Goal: Navigation & Orientation: Understand site structure

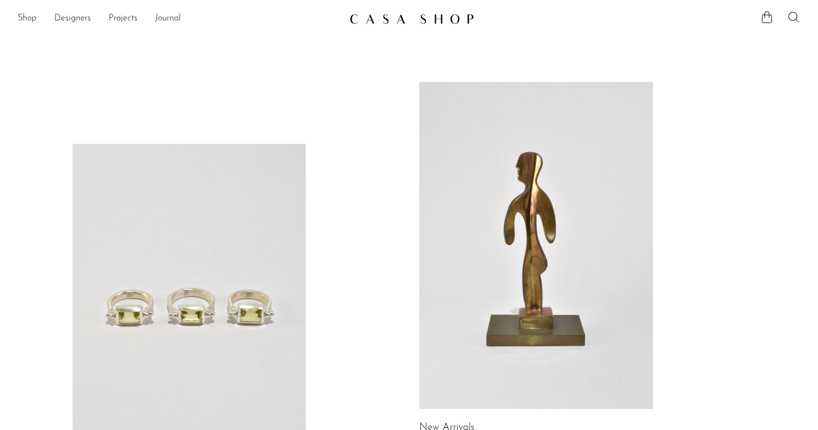
click at [47, 25] on ul "Shop Featured New Arrivals Bestsellers Coming Soon Jewelry Jewelry All Earrings…" at bounding box center [179, 18] width 323 height 19
click at [24, 16] on link "Shop" at bounding box center [27, 19] width 19 height 14
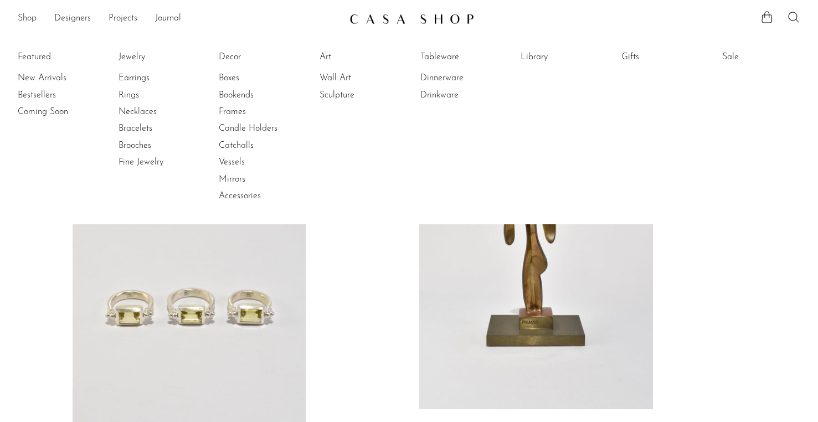
scroll to position [655, 0]
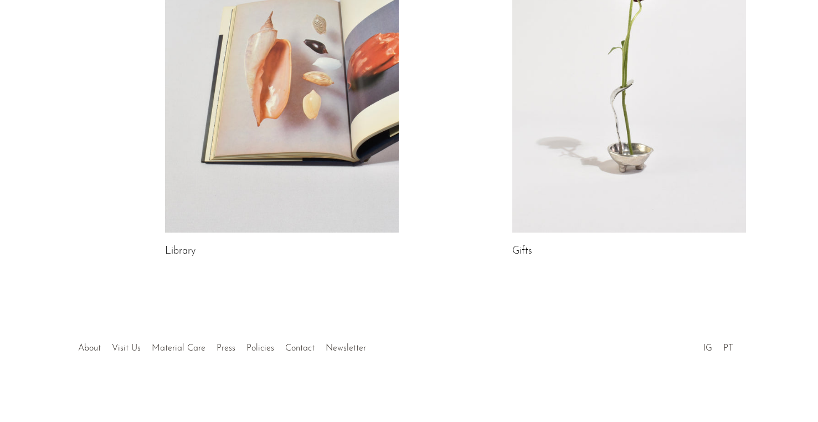
click at [86, 336] on ul "About Visit Us Material Care Press Policies Contact Newsletter" at bounding box center [222, 345] width 299 height 21
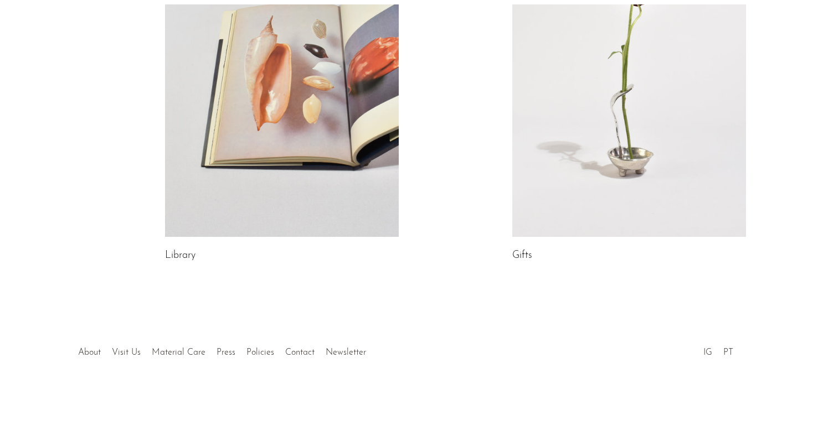
scroll to position [646, 0]
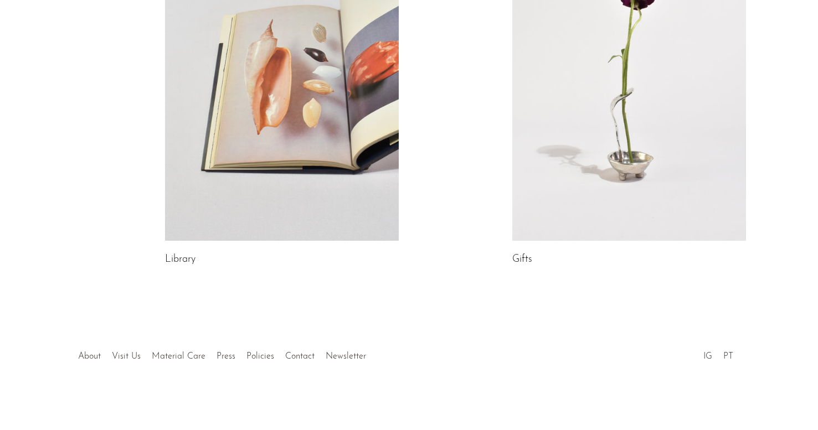
click at [77, 362] on li "About" at bounding box center [90, 357] width 34 height 14
click at [93, 353] on link "About" at bounding box center [89, 356] width 23 height 9
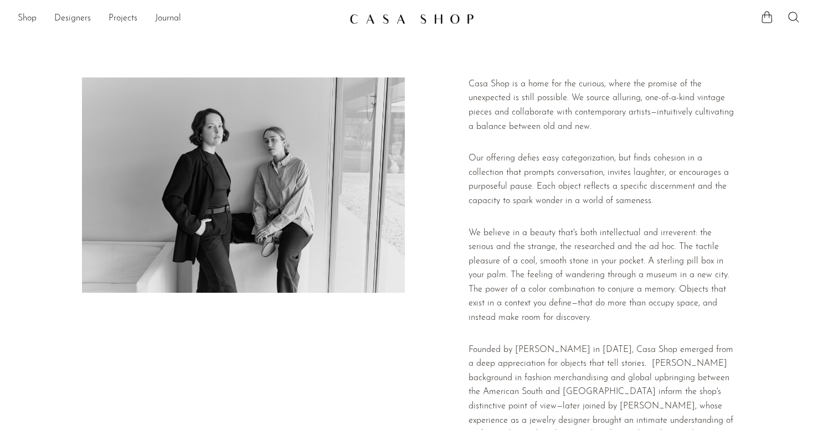
click at [615, 132] on p "Casa Shop is a home for the curious, where the promise of the unexpected is sti…" at bounding box center [603, 106] width 268 height 56
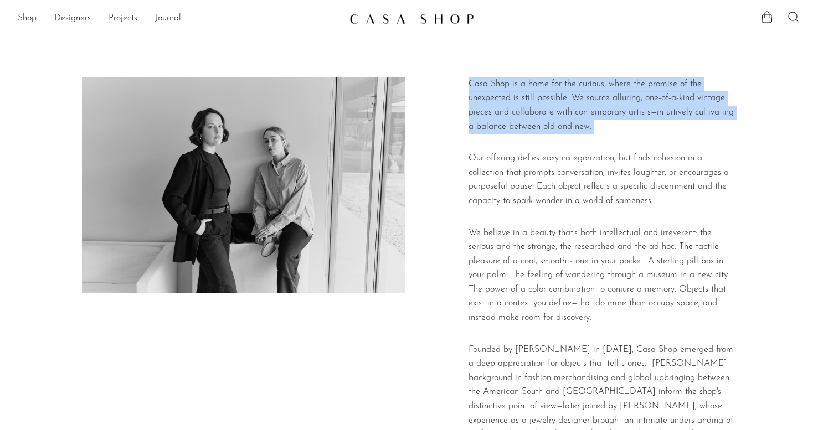
click at [603, 130] on p "Casa Shop is a home for the curious, where the promise of the unexpected is sti…" at bounding box center [603, 106] width 268 height 56
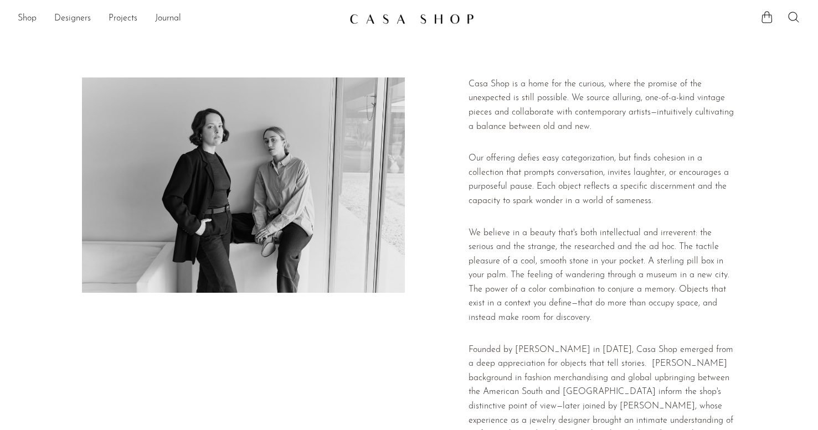
click at [603, 130] on p "Casa Shop is a home for the curious, where the promise of the unexpected is sti…" at bounding box center [603, 106] width 268 height 56
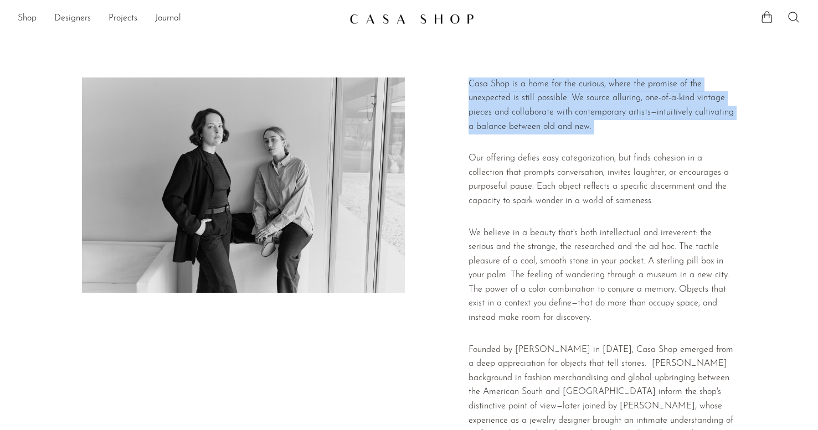
click at [620, 114] on p "Casa Shop is a home for the curious, where the promise of the unexpected is sti…" at bounding box center [603, 106] width 268 height 56
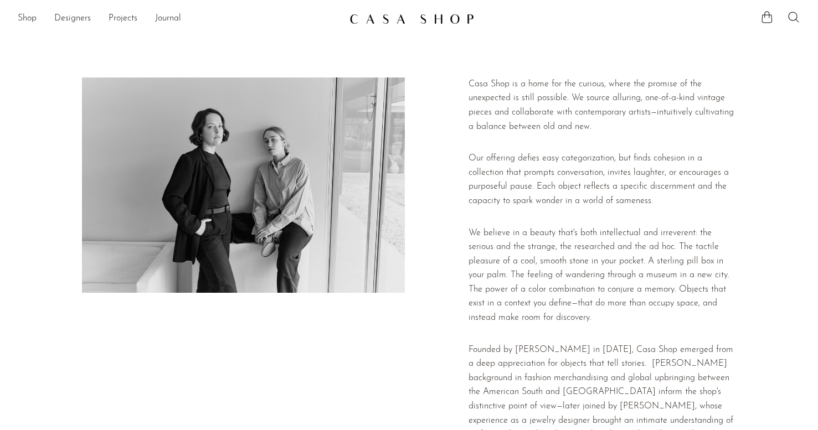
click at [620, 114] on p "Casa Shop is a home for the curious, where the promise of the unexpected is sti…" at bounding box center [603, 106] width 268 height 56
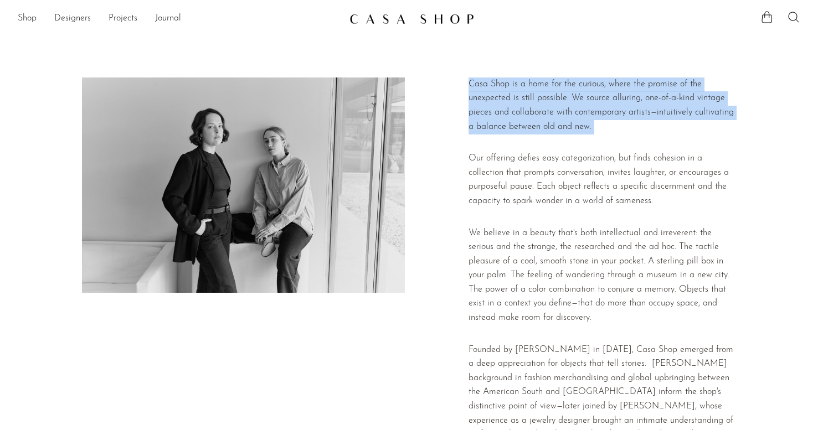
click at [608, 125] on p "Casa Shop is a home for the curious, where the promise of the unexpected is sti…" at bounding box center [603, 106] width 268 height 56
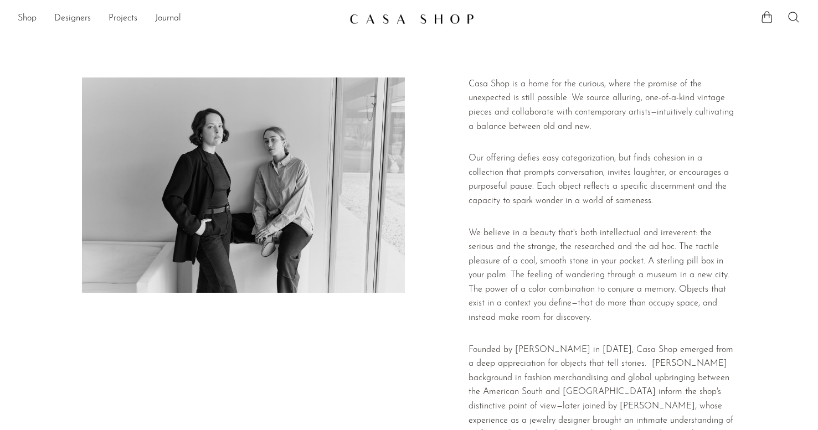
click at [608, 125] on p "Casa Shop is a home for the curious, where the promise of the unexpected is sti…" at bounding box center [603, 106] width 268 height 56
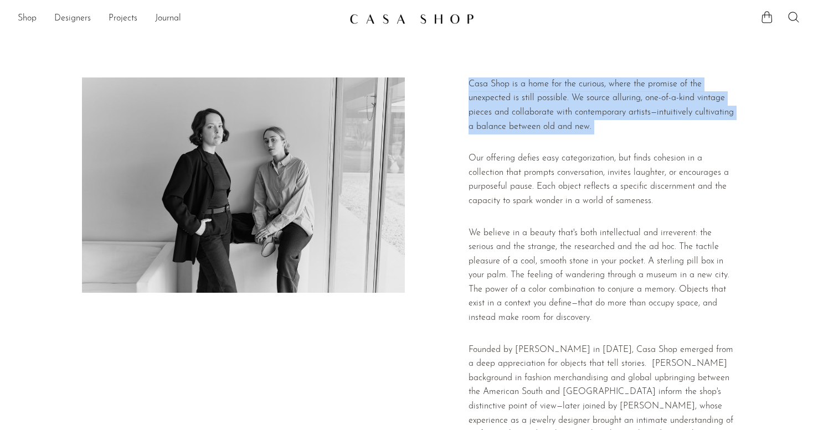
click at [601, 140] on div "Casa Shop is a home for the curious, where the promise of the unexpected is sti…" at bounding box center [603, 309] width 268 height 462
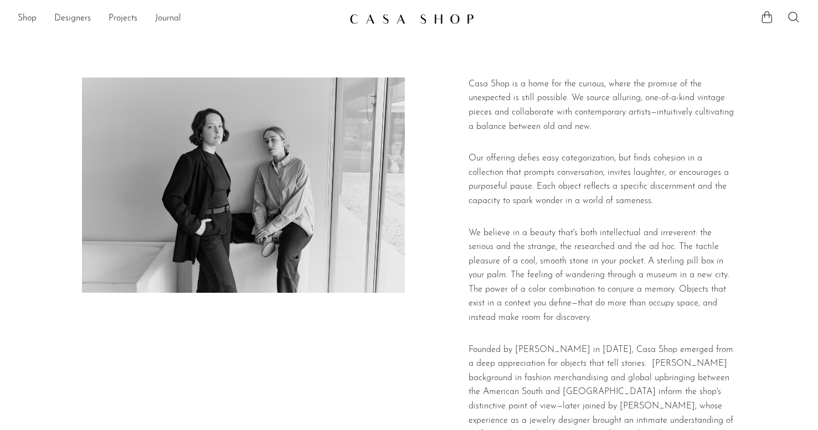
click at [601, 140] on div "Casa Shop is a home for the curious, where the promise of the unexpected is sti…" at bounding box center [603, 309] width 268 height 462
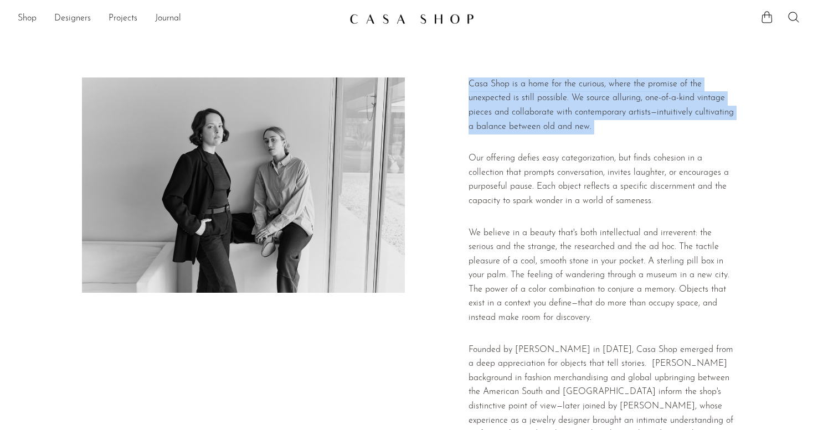
click at [581, 176] on p "Our offering defies easy categorization, but finds cohesion in a collection tha…" at bounding box center [603, 180] width 268 height 56
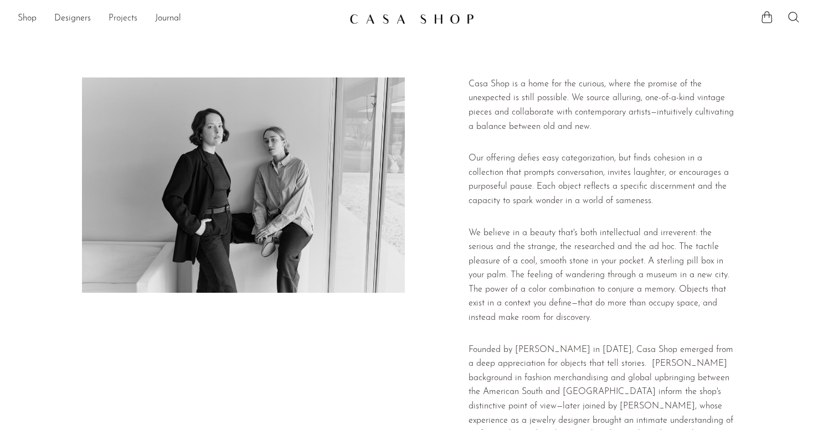
click at [132, 19] on link "Projects" at bounding box center [123, 19] width 29 height 14
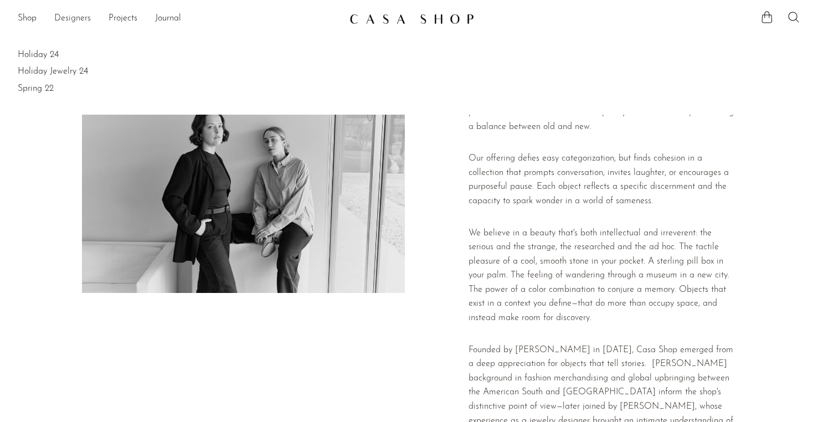
click at [60, 22] on link "Designers" at bounding box center [72, 19] width 37 height 14
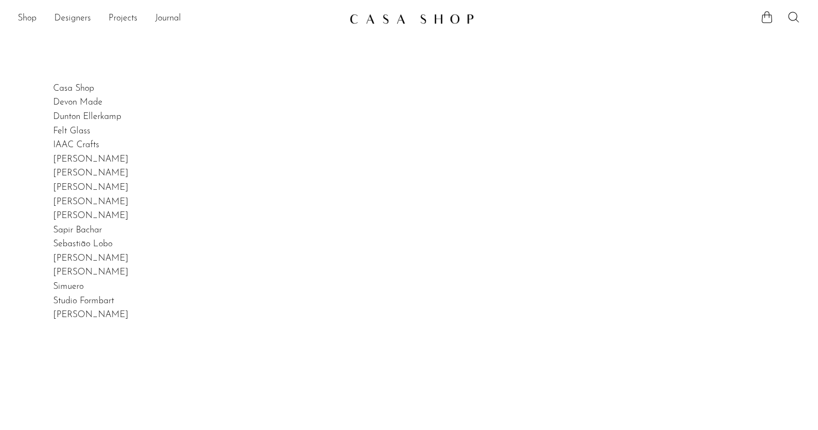
click at [150, 28] on div "Shop Featured New Arrivals Bestsellers Coming Soon Jewelry Jewelry All Earrings…" at bounding box center [409, 19] width 818 height 20
click at [158, 24] on link "Journal" at bounding box center [168, 19] width 26 height 14
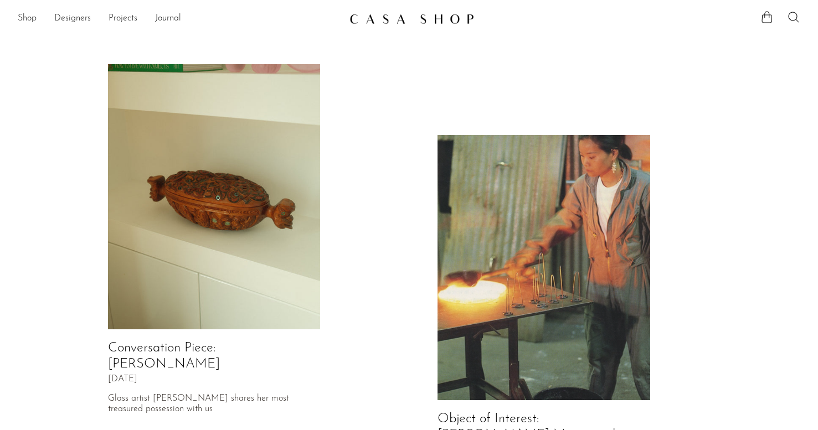
click at [42, 8] on section "Shop Featured New Arrivals Bestsellers Coming Soon Jewelry Jewelry All Earrings…" at bounding box center [409, 14] width 818 height 29
click at [26, 17] on link "Shop" at bounding box center [27, 19] width 19 height 14
click at [365, 6] on section "Shop Featured New Arrivals Bestsellers Coming Soon Jewelry Jewelry All Earrings…" at bounding box center [409, 14] width 818 height 29
click at [354, 23] on img at bounding box center [411, 18] width 125 height 11
